Goal: Check status: Check status

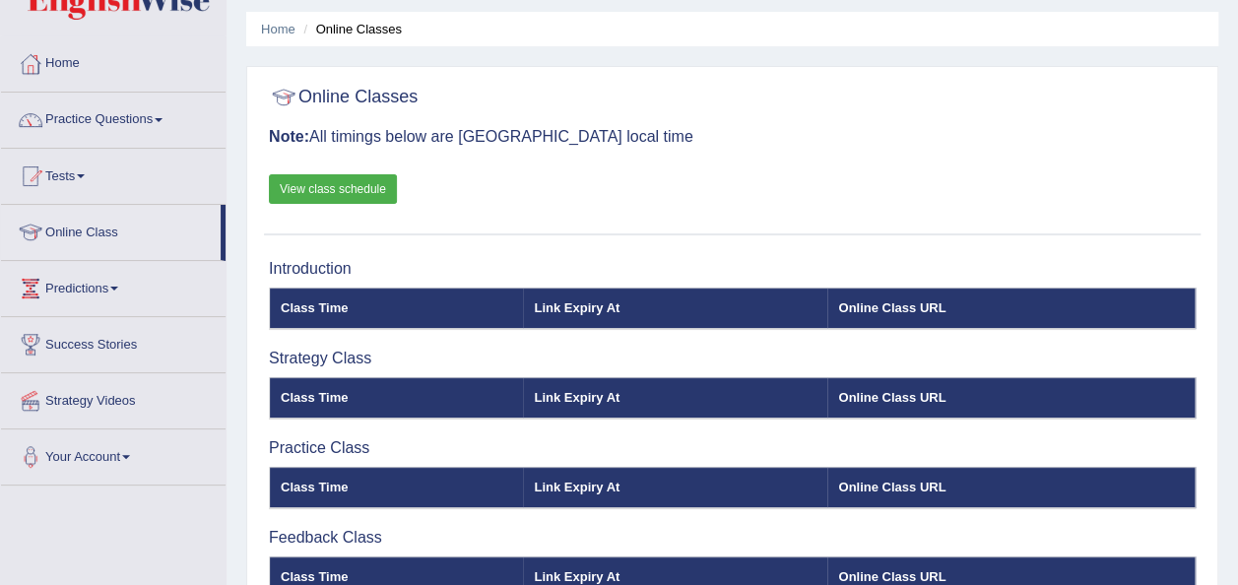
scroll to position [30, 0]
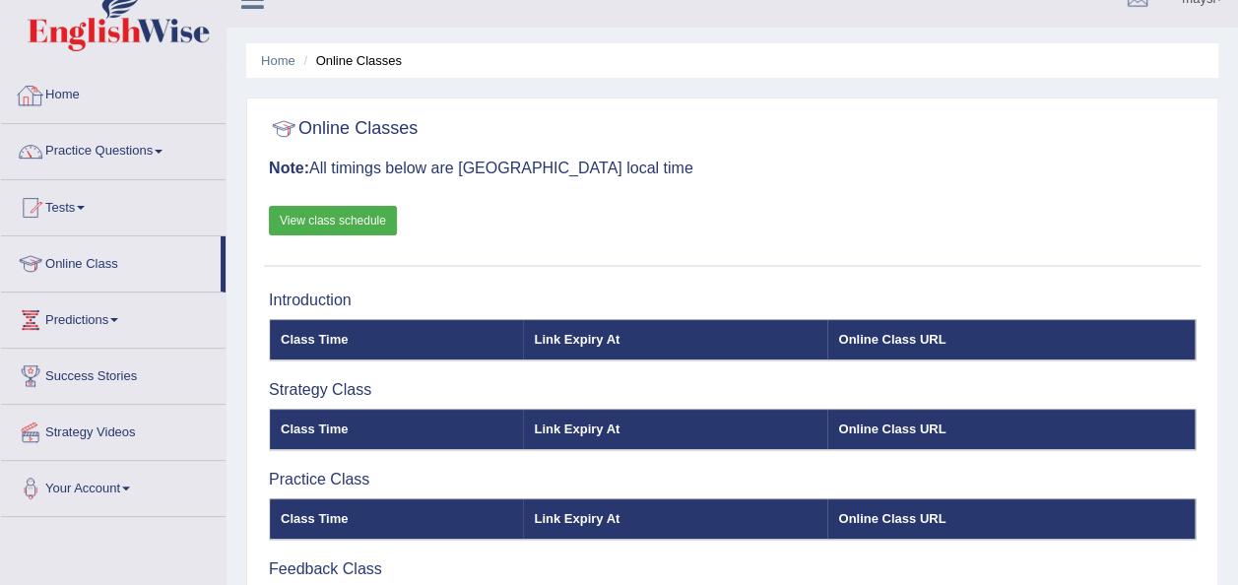
click at [82, 105] on link "Home" at bounding box center [113, 92] width 225 height 49
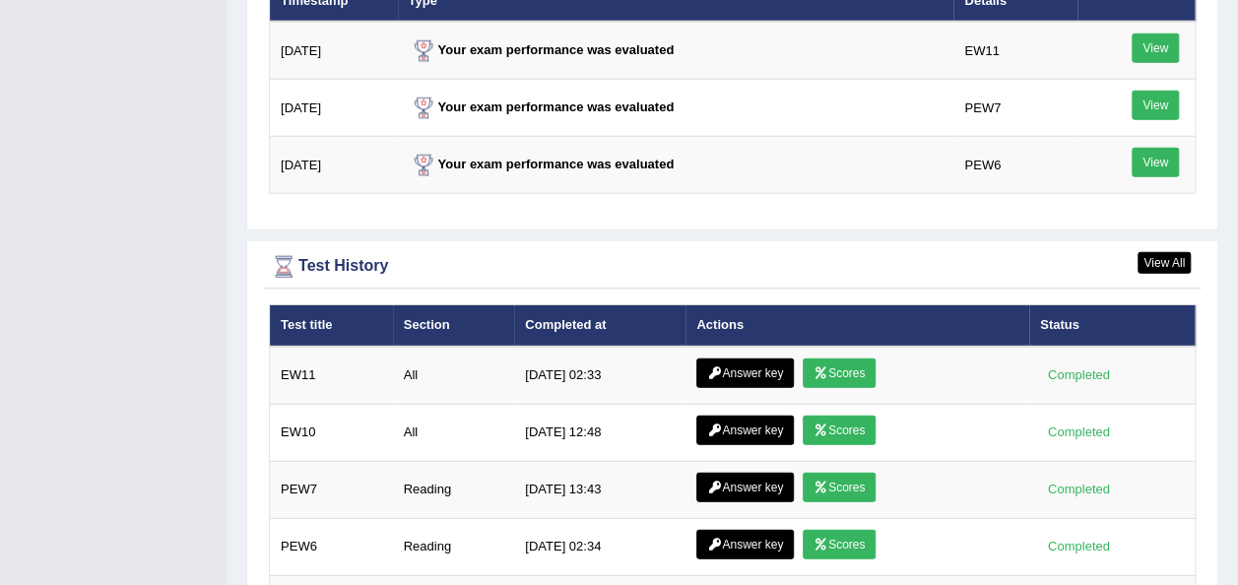
scroll to position [2564, 0]
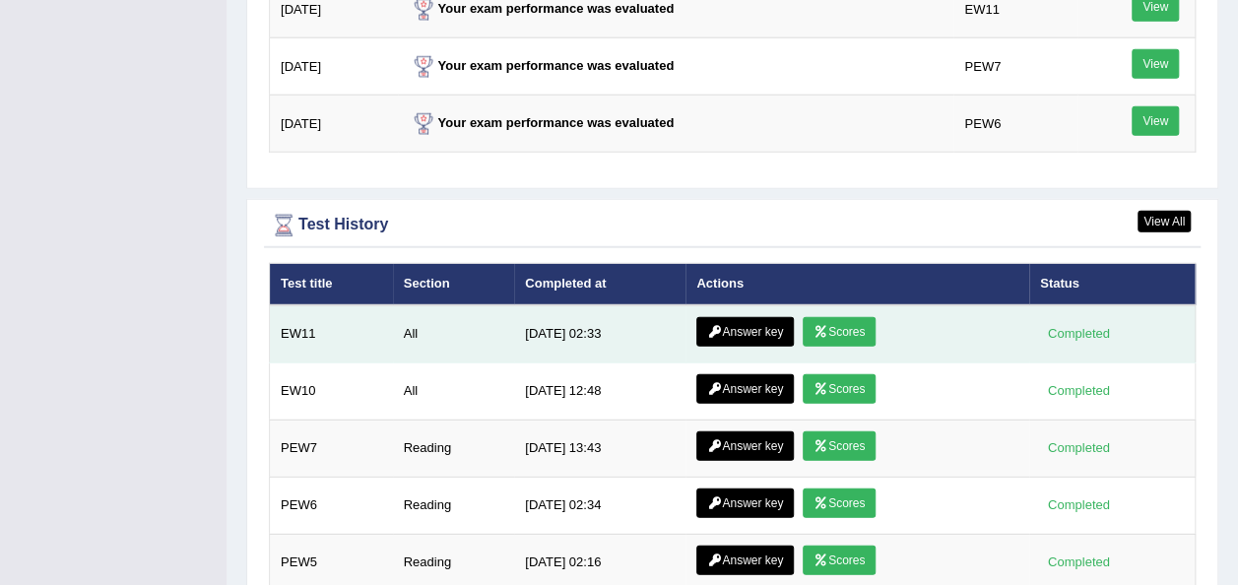
click at [865, 317] on link "Scores" at bounding box center [839, 332] width 73 height 30
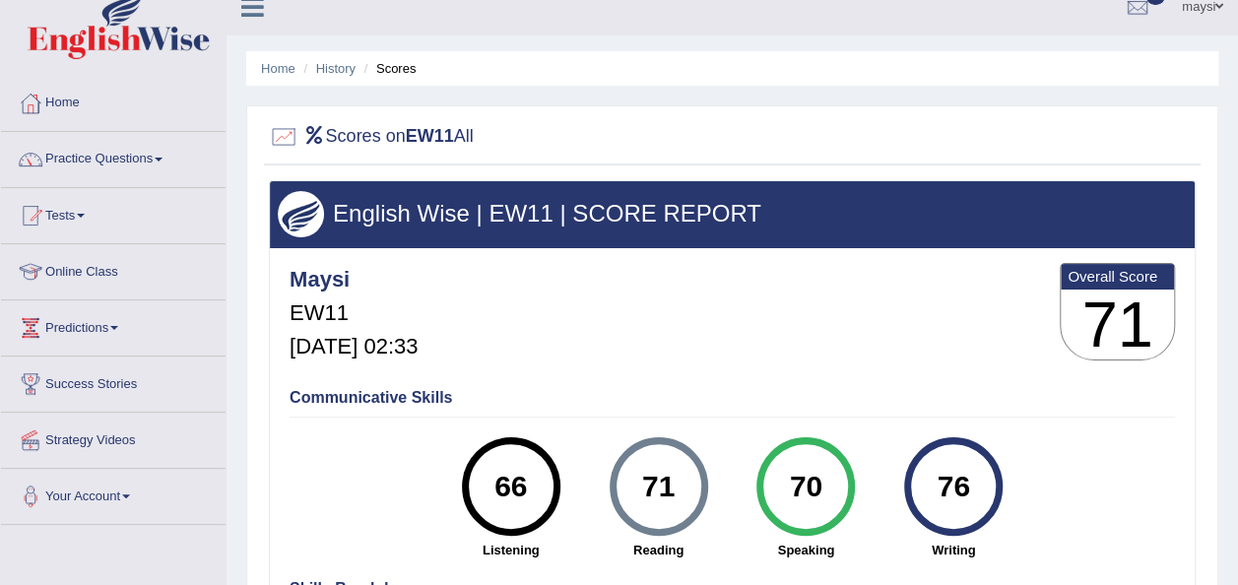
scroll to position [20, 0]
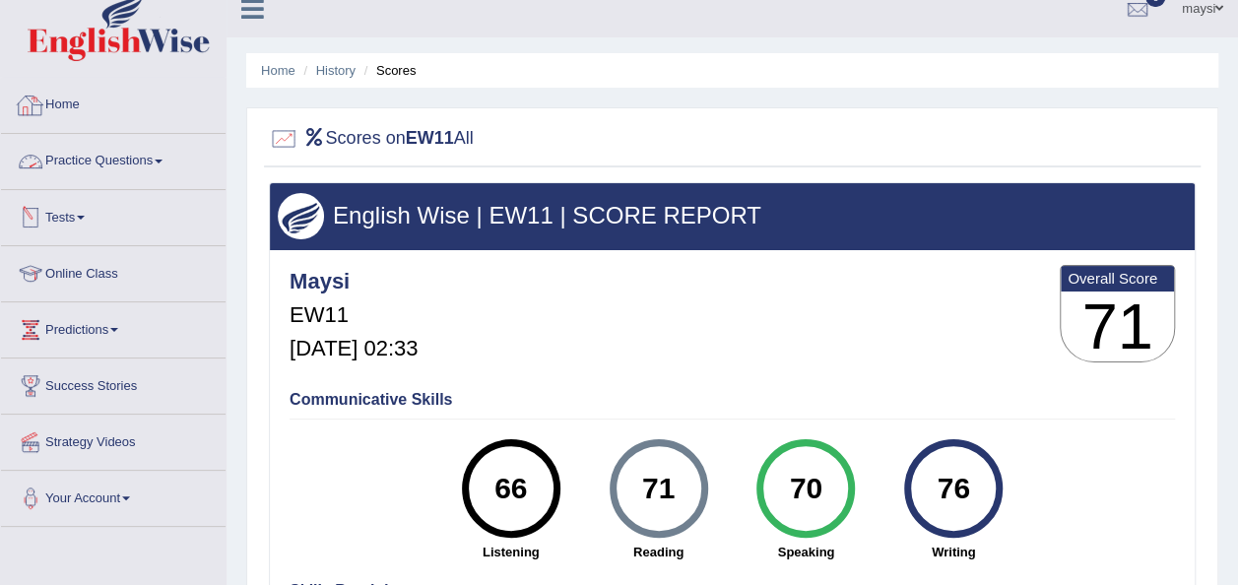
click at [75, 101] on link "Home" at bounding box center [113, 102] width 225 height 49
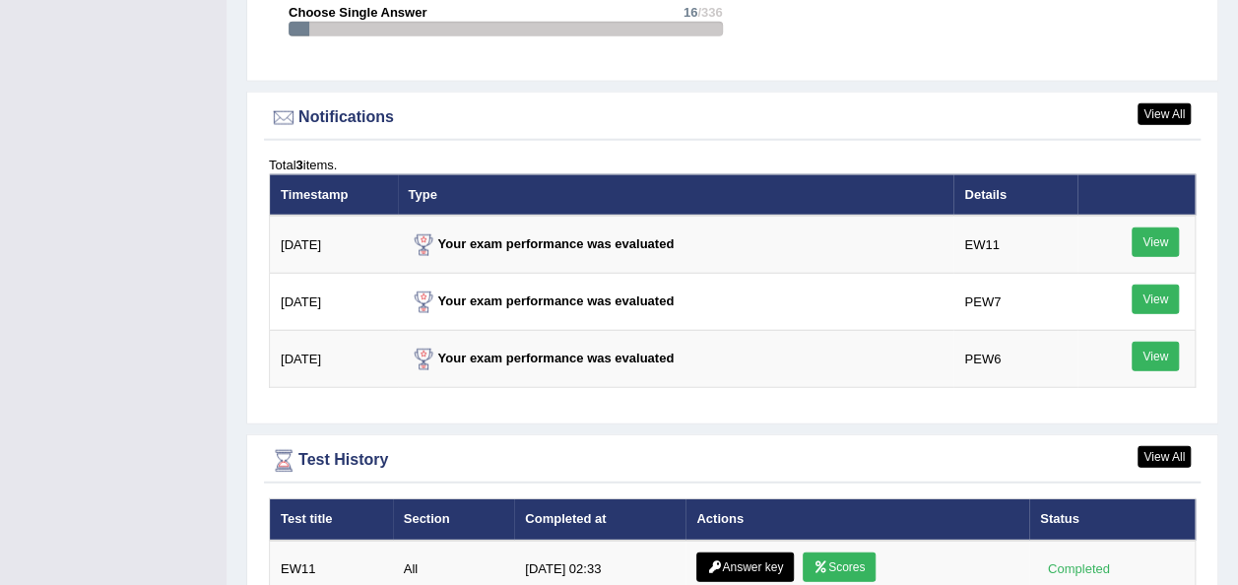
scroll to position [2374, 0]
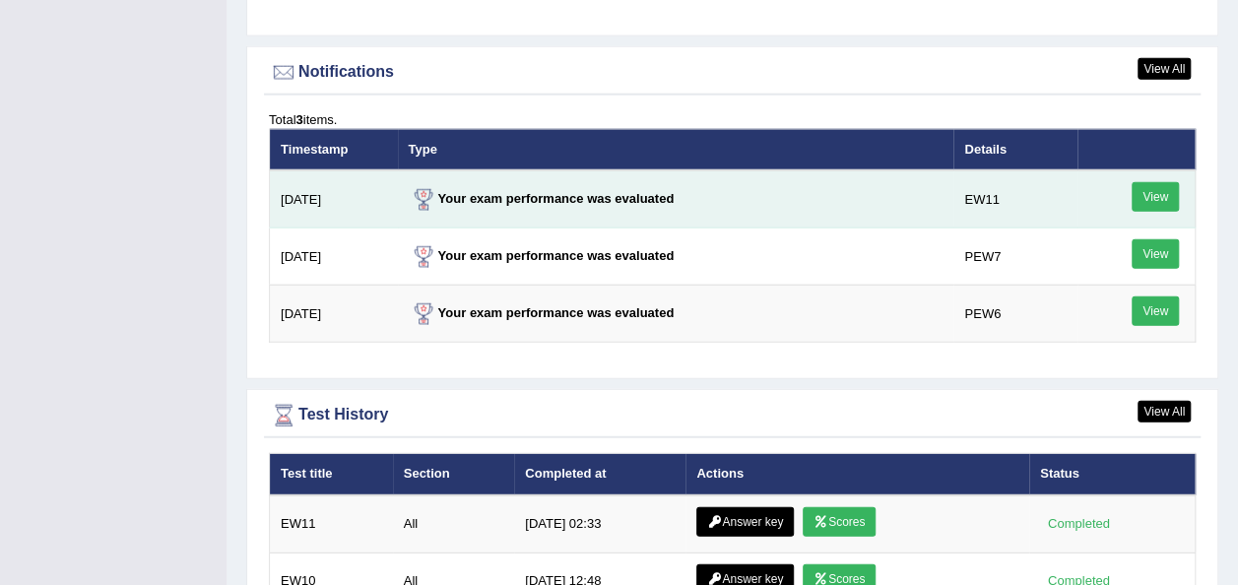
click at [1160, 182] on link "View" at bounding box center [1155, 197] width 47 height 30
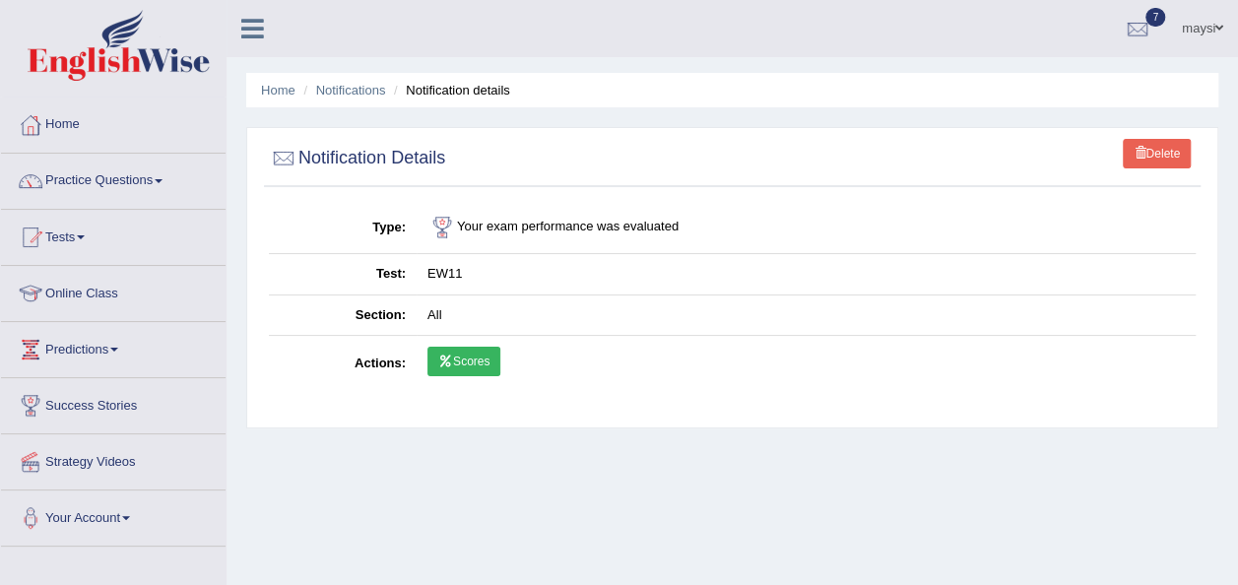
click at [471, 365] on link "Scores" at bounding box center [463, 362] width 73 height 30
click at [462, 355] on link "Scores" at bounding box center [463, 362] width 73 height 30
click at [75, 128] on link "Home" at bounding box center [113, 122] width 225 height 49
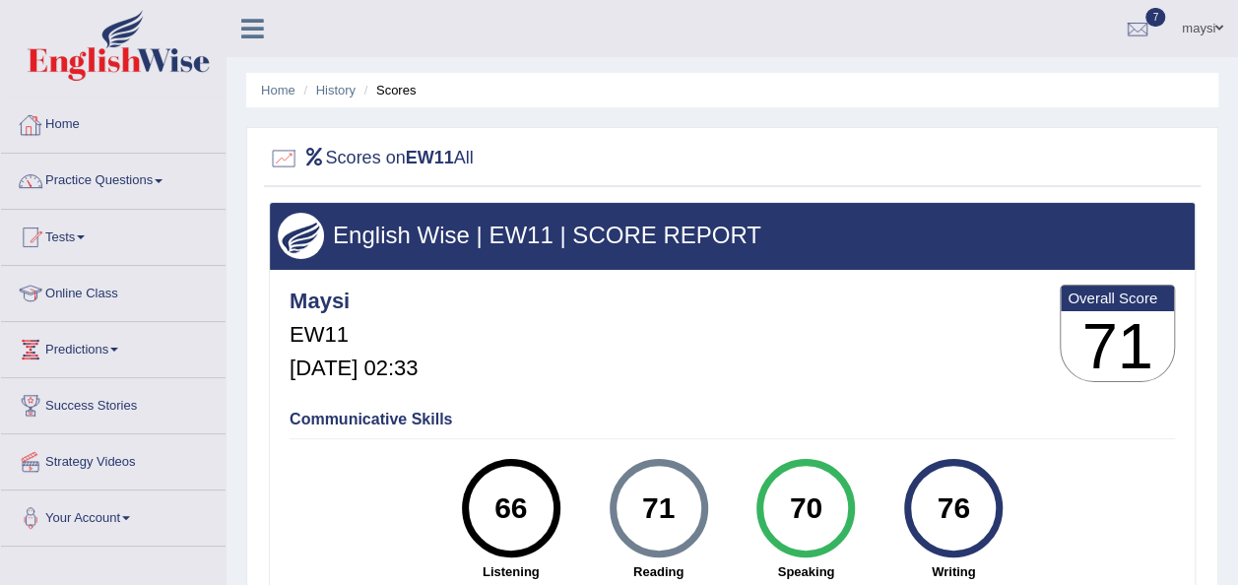
click at [65, 123] on link "Home" at bounding box center [113, 122] width 225 height 49
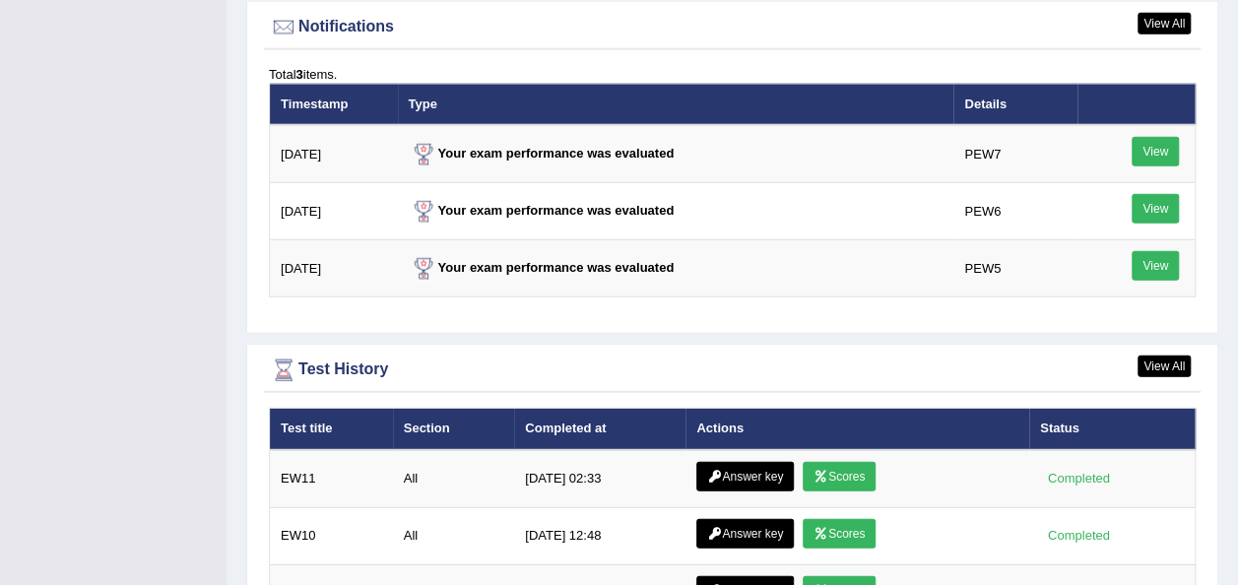
scroll to position [2494, 0]
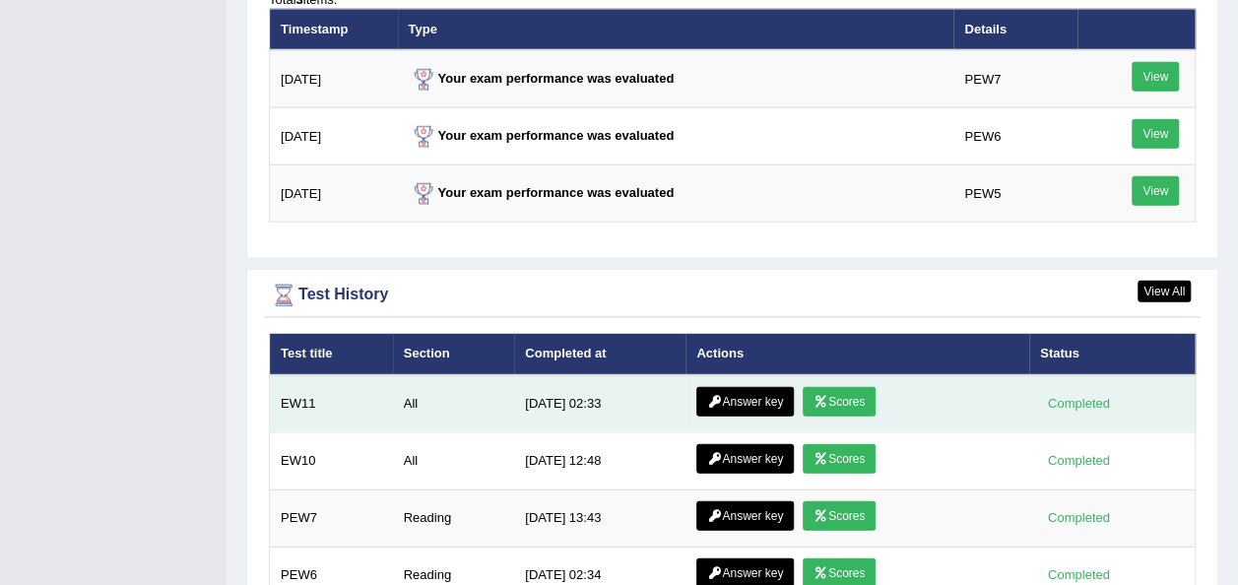
click at [721, 387] on link "Answer key" at bounding box center [745, 402] width 98 height 30
